Goal: Navigation & Orientation: Understand site structure

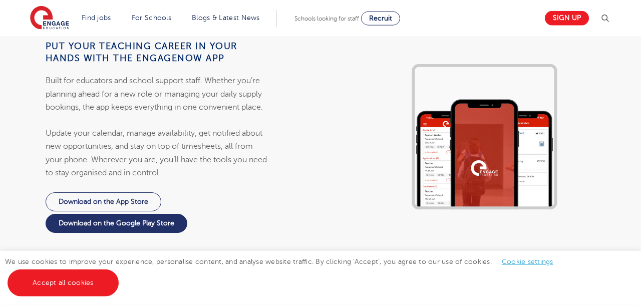
scroll to position [989, 0]
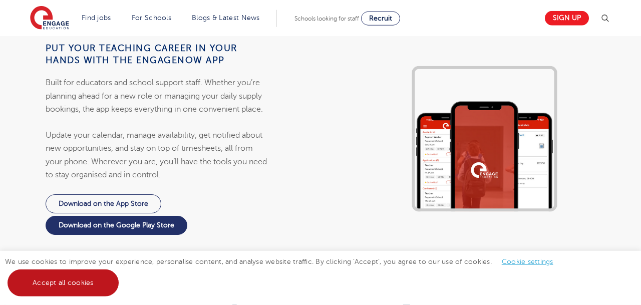
click at [59, 284] on link "Accept all cookies" at bounding box center [63, 282] width 111 height 27
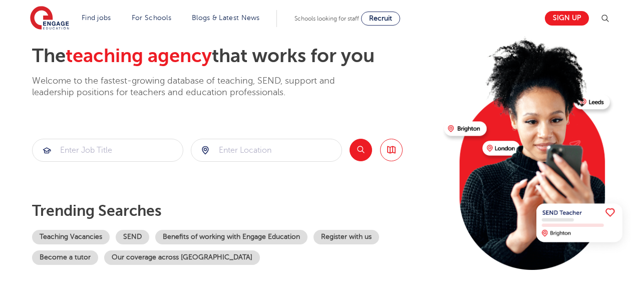
scroll to position [0, 0]
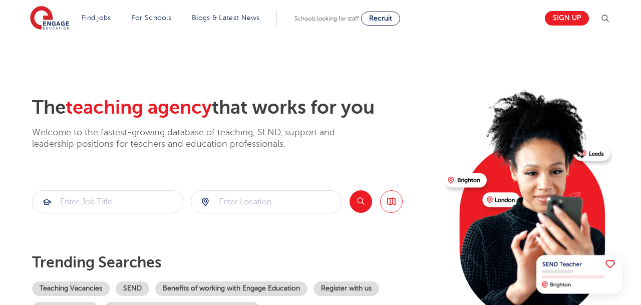
click at [1, 108] on section "The teaching agency that works for you Welcome to the fastest-growing database …" at bounding box center [320, 201] width 641 height 331
click at [323, 61] on section "The teaching agency that works for you Welcome to the fastest-growing database …" at bounding box center [320, 201] width 641 height 331
click at [600, 65] on section "The teaching agency that works for you Welcome to the fastest-growing database …" at bounding box center [320, 201] width 641 height 331
click at [314, 115] on h2 "The teaching agency that works for you" at bounding box center [234, 107] width 404 height 23
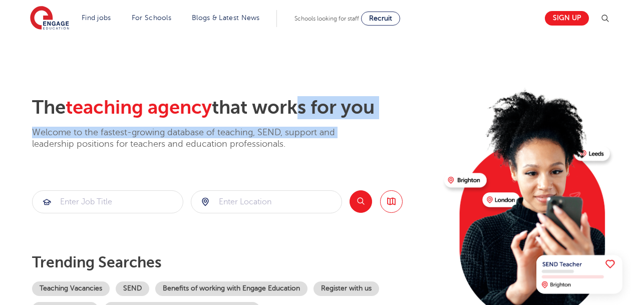
drag, startPoint x: 0, startPoint y: 142, endPoint x: 310, endPoint y: 68, distance: 318.7
click at [310, 68] on section "The teaching agency that works for you Welcome to the fastest-growing database …" at bounding box center [320, 201] width 641 height 331
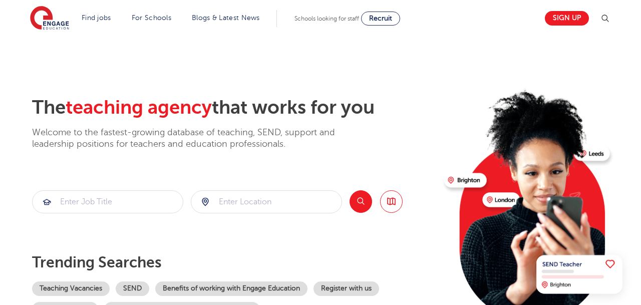
click at [310, 68] on section "The teaching agency that works for you Welcome to the fastest-growing database …" at bounding box center [320, 201] width 641 height 331
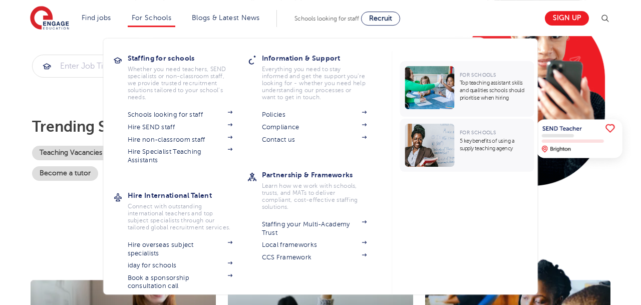
scroll to position [138, 0]
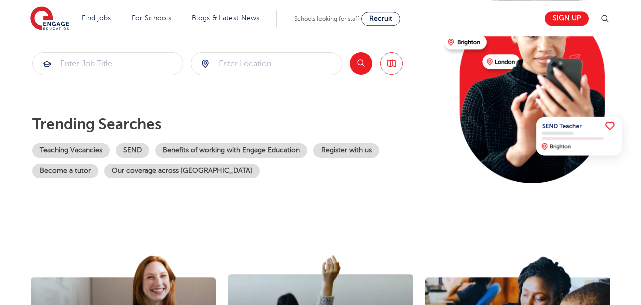
click at [0, 154] on section "The teaching agency that works for you Welcome to the fastest-growing database …" at bounding box center [320, 63] width 641 height 331
